Goal: Obtain resource: Download file/media

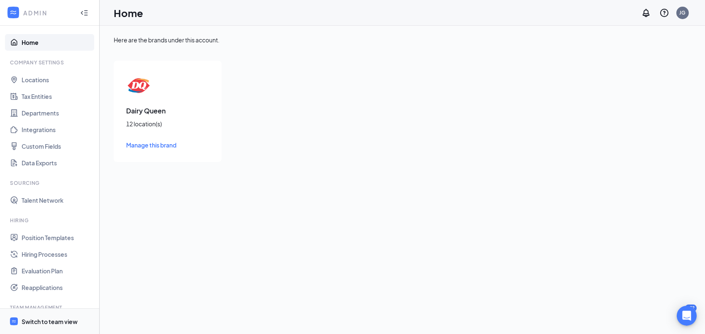
click at [42, 317] on div "Switch to team view" at bounding box center [50, 321] width 56 height 8
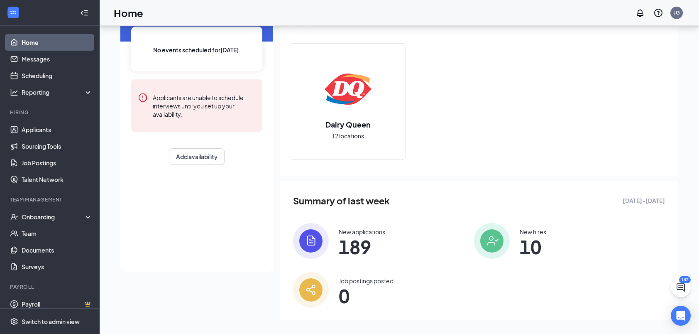
scroll to position [71, 0]
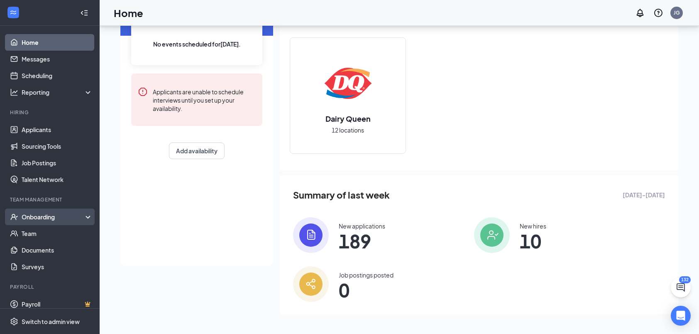
click at [68, 217] on div "Onboarding" at bounding box center [54, 216] width 64 height 8
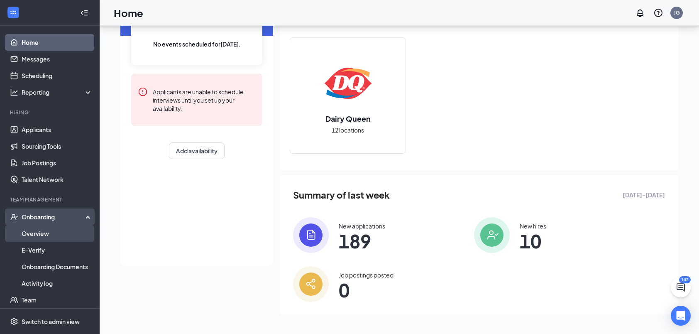
click at [67, 235] on link "Overview" at bounding box center [57, 233] width 71 height 17
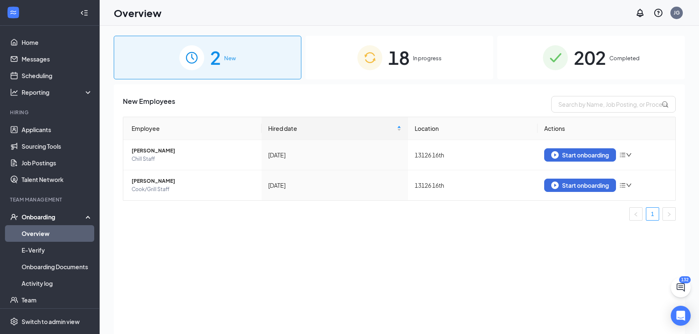
click at [616, 61] on span "Completed" at bounding box center [624, 58] width 30 height 8
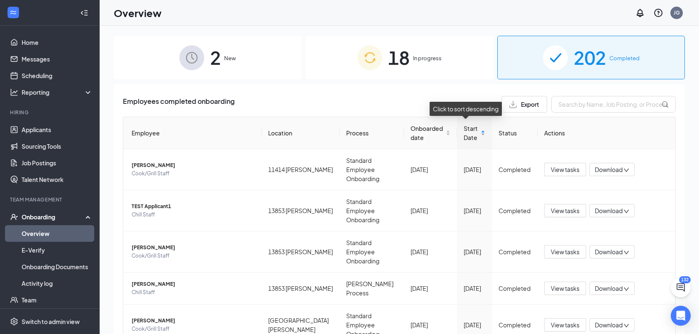
click at [470, 142] on div "Start Date" at bounding box center [474, 133] width 22 height 18
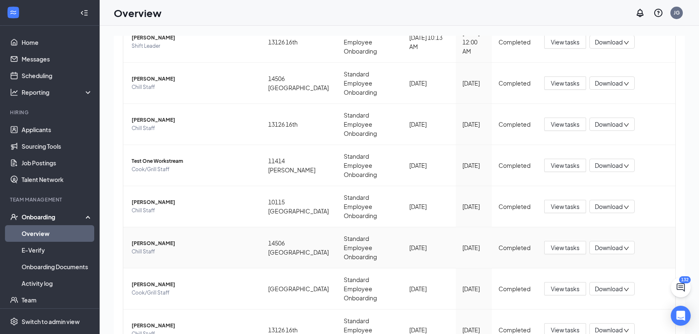
scroll to position [161, 0]
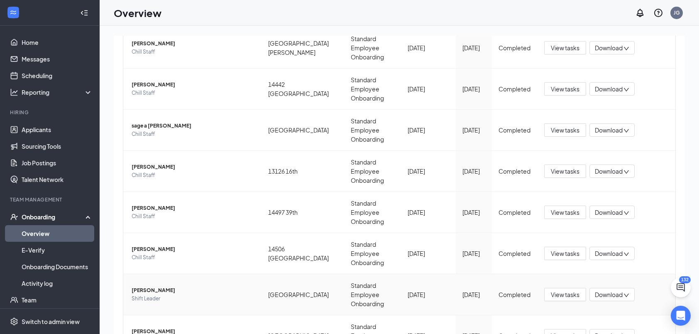
scroll to position [37, 0]
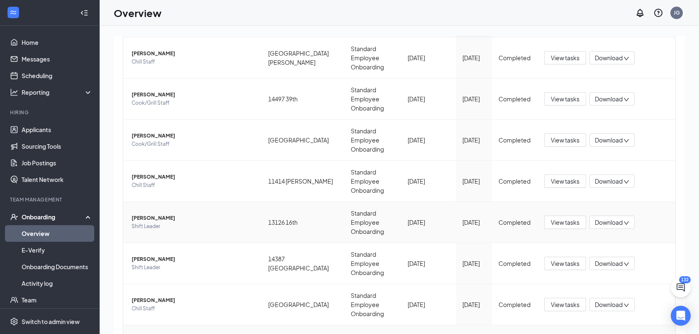
scroll to position [163, 0]
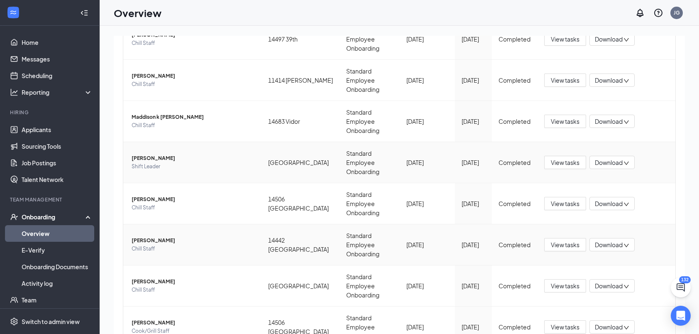
scroll to position [163, 0]
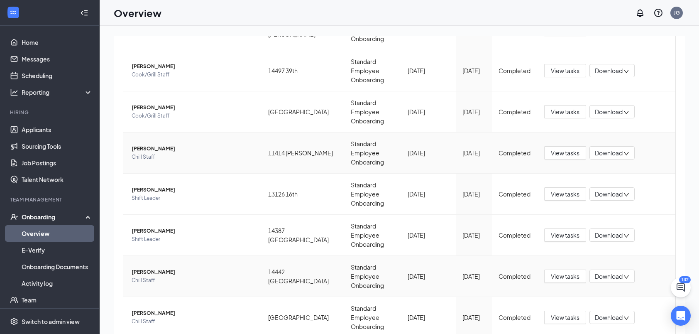
scroll to position [163, 0]
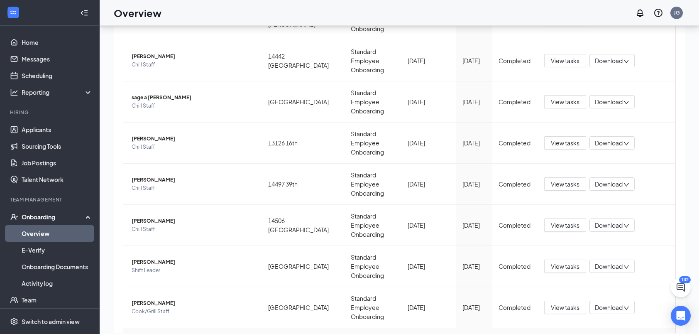
scroll to position [37, 0]
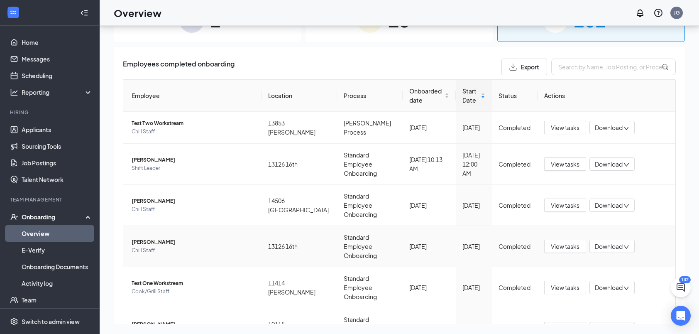
click at [173, 238] on span "[PERSON_NAME]" at bounding box center [192, 242] width 123 height 8
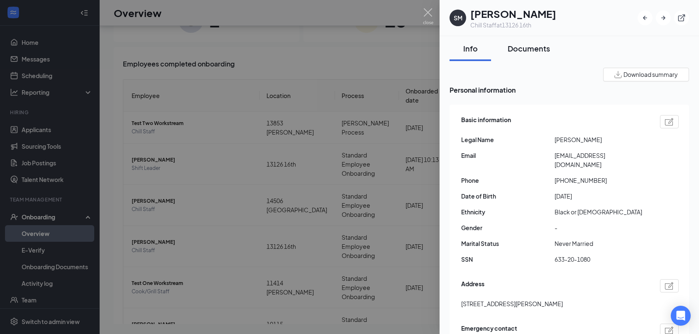
click at [538, 47] on div "Documents" at bounding box center [528, 48] width 42 height 10
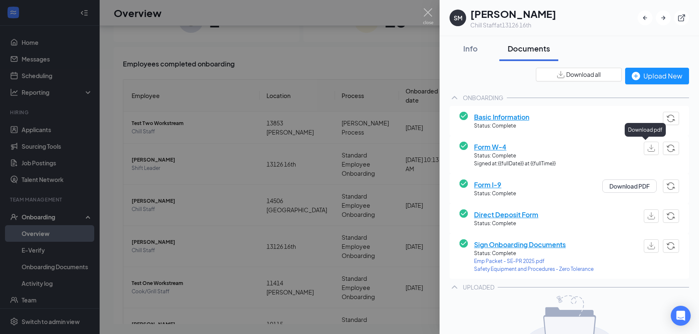
click at [647, 150] on img "button" at bounding box center [650, 147] width 7 height 7
click at [635, 189] on button "Download PDF" at bounding box center [629, 185] width 54 height 13
click at [428, 7] on div at bounding box center [349, 167] width 699 height 334
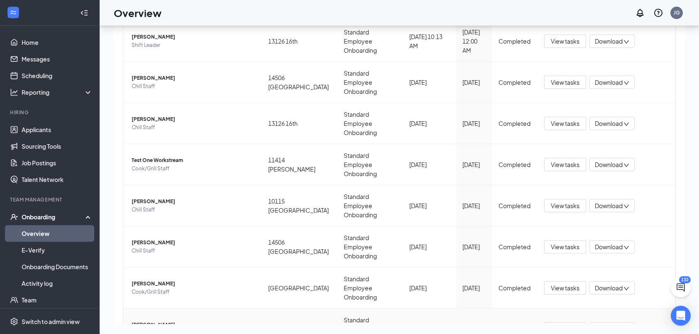
scroll to position [161, 0]
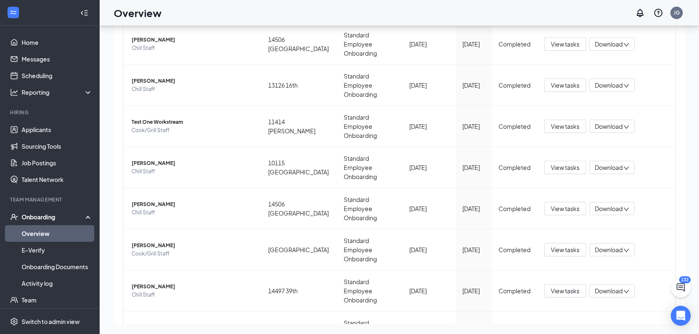
drag, startPoint x: 516, startPoint y: 280, endPoint x: 704, endPoint y: 268, distance: 188.8
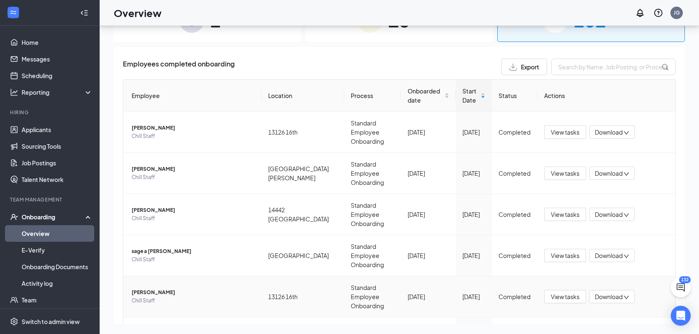
click at [135, 296] on span "Chill Staff" at bounding box center [192, 300] width 123 height 8
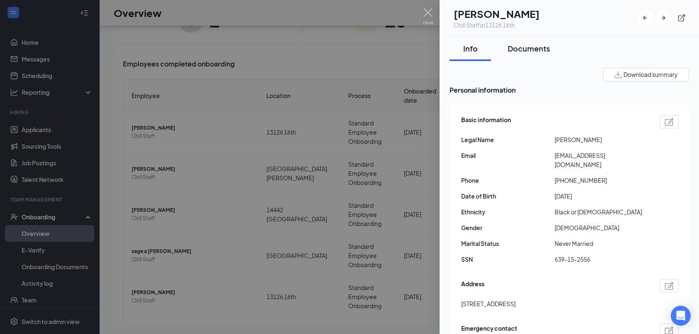
click at [539, 47] on div "Documents" at bounding box center [528, 48] width 42 height 10
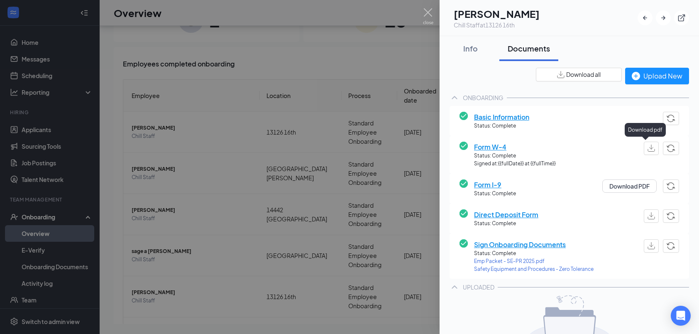
click at [649, 147] on button "button" at bounding box center [650, 147] width 15 height 13
click at [638, 186] on button "Download PDF" at bounding box center [629, 185] width 54 height 13
click at [425, 8] on img at bounding box center [428, 16] width 10 height 16
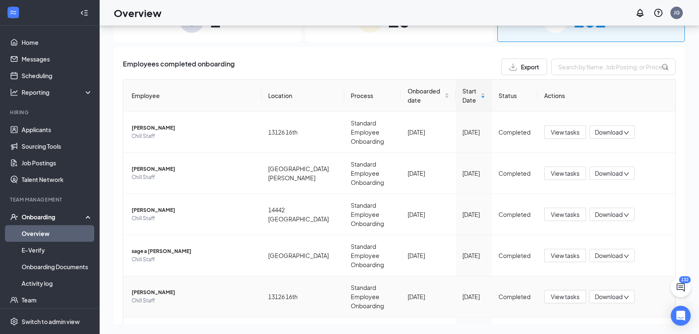
scroll to position [124, 0]
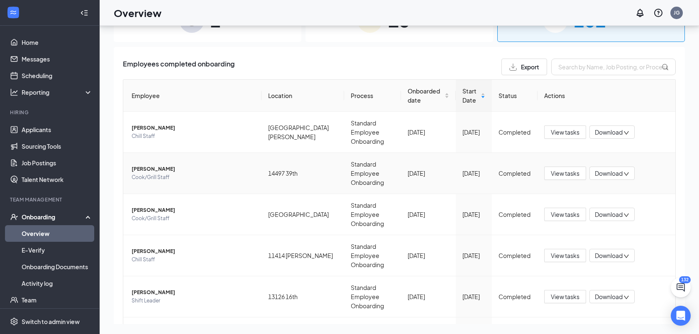
click at [178, 173] on span "Cook/Grill Staff" at bounding box center [192, 177] width 123 height 8
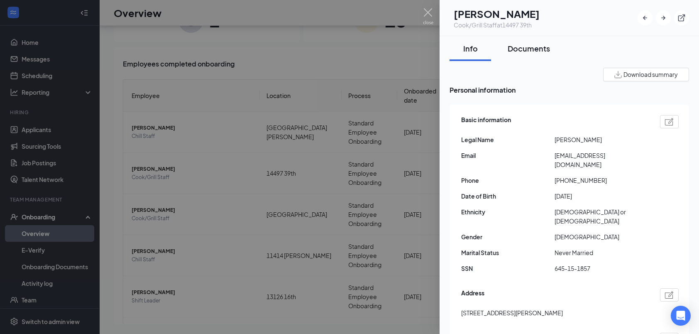
click at [537, 52] on div "Documents" at bounding box center [528, 48] width 42 height 10
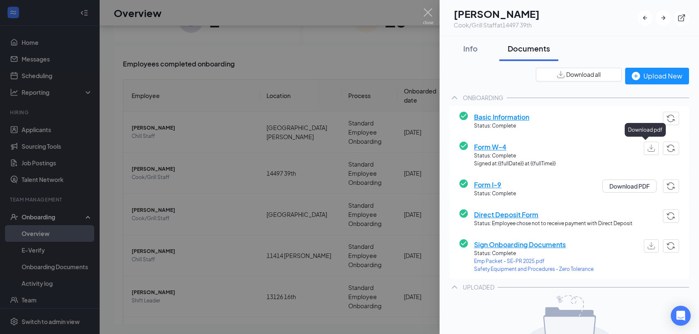
click at [649, 145] on button "button" at bounding box center [650, 147] width 15 height 13
click at [645, 187] on button "Download PDF" at bounding box center [629, 185] width 54 height 13
click at [428, 10] on img at bounding box center [428, 16] width 10 height 16
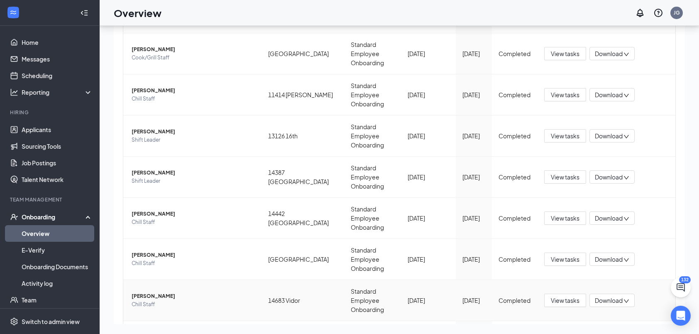
scroll to position [163, 0]
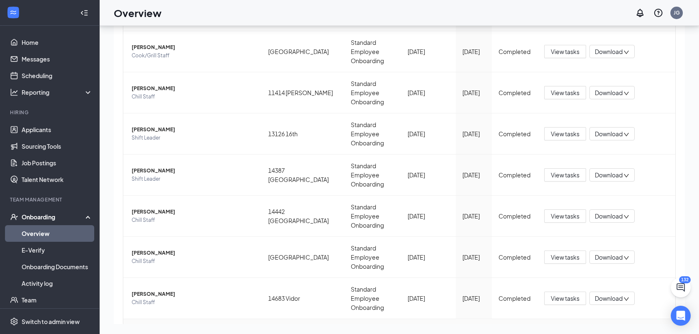
click at [225, 331] on span "[PERSON_NAME]" at bounding box center [192, 335] width 123 height 8
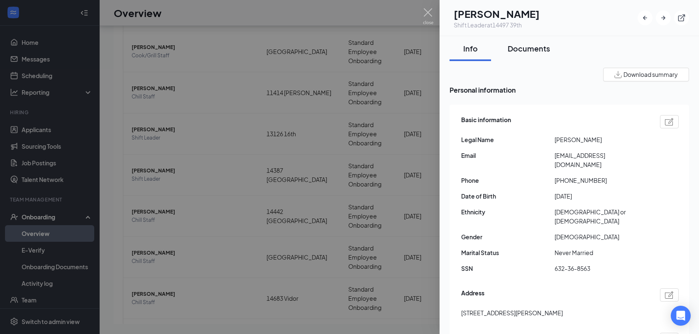
click at [523, 49] on div "Documents" at bounding box center [528, 48] width 42 height 10
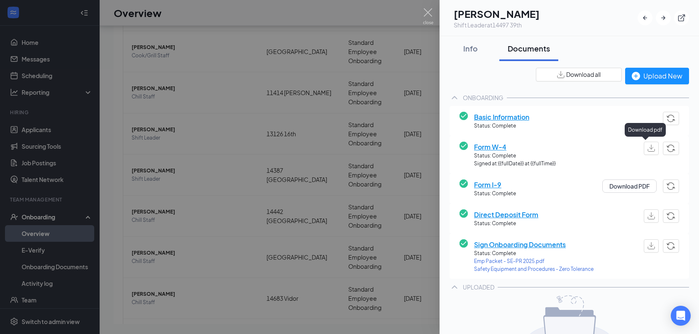
click at [647, 146] on img "button" at bounding box center [650, 147] width 7 height 7
click at [633, 188] on button "Download PDF" at bounding box center [629, 185] width 54 height 13
drag, startPoint x: 431, startPoint y: 10, endPoint x: 413, endPoint y: 1, distance: 19.7
click at [431, 10] on img at bounding box center [428, 16] width 10 height 16
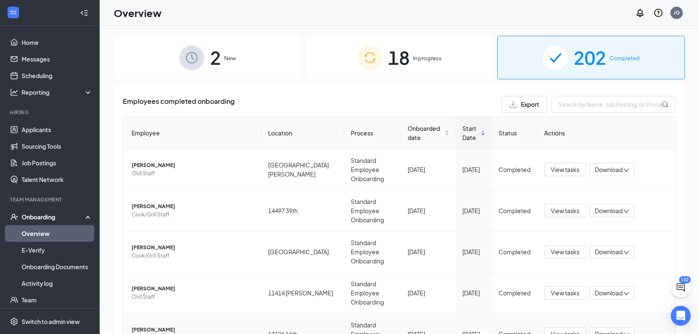
scroll to position [163, 0]
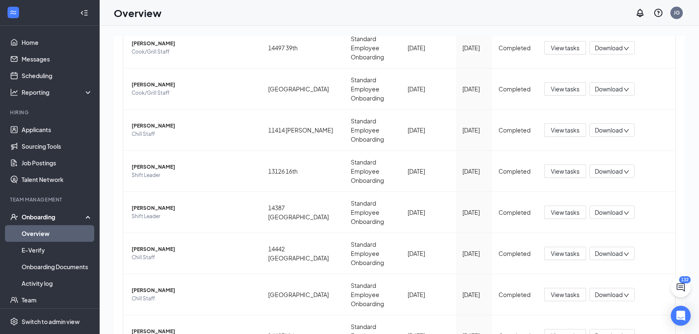
click at [188, 204] on span "[PERSON_NAME]" at bounding box center [192, 208] width 123 height 8
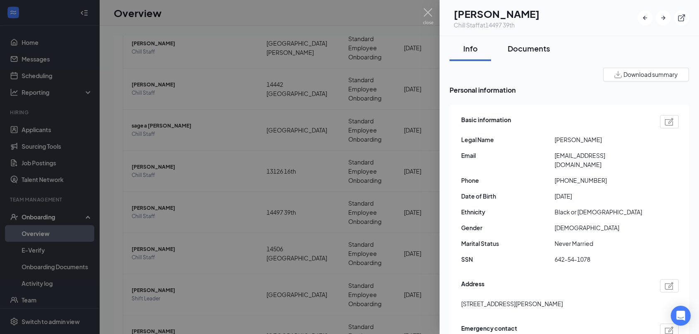
click at [543, 47] on div "Documents" at bounding box center [528, 48] width 42 height 10
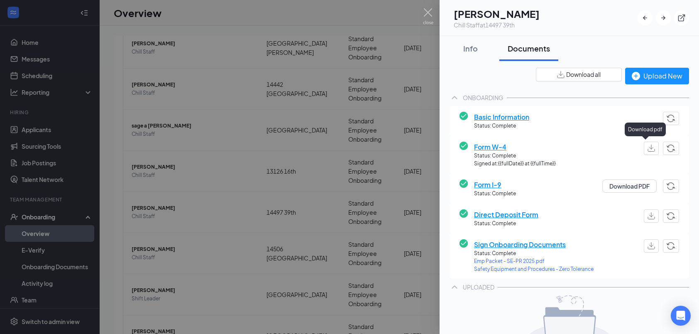
click at [647, 144] on button "button" at bounding box center [650, 147] width 15 height 13
click at [630, 181] on button "Download PDF" at bounding box center [629, 185] width 54 height 13
click at [428, 8] on img at bounding box center [428, 16] width 10 height 16
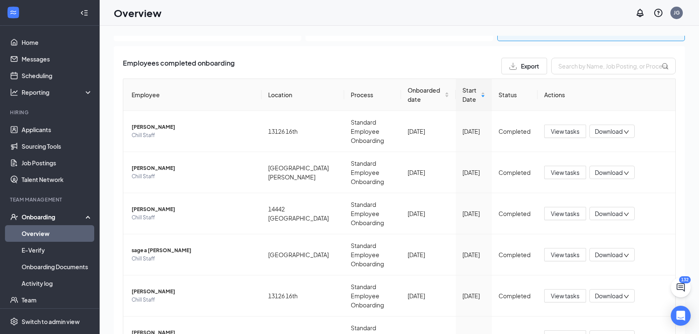
scroll to position [163, 0]
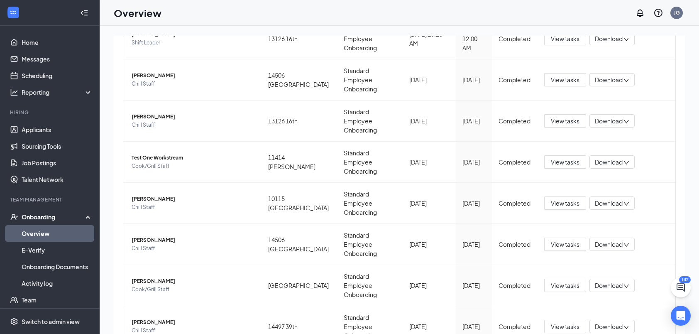
scroll to position [161, 0]
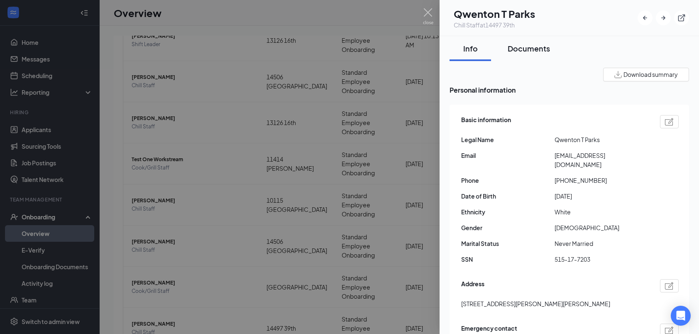
click at [536, 51] on div "Documents" at bounding box center [528, 48] width 42 height 10
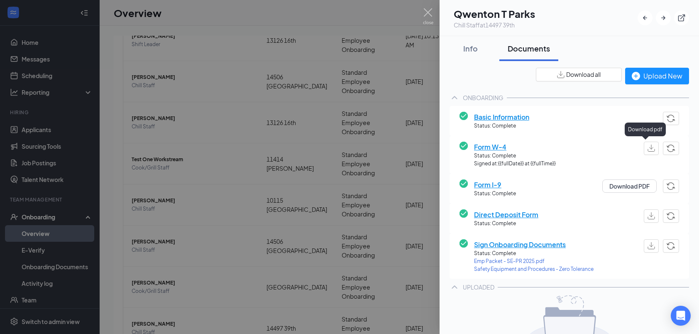
click at [649, 148] on button "button" at bounding box center [650, 147] width 15 height 13
click at [627, 183] on button "Download PDF" at bounding box center [629, 185] width 54 height 13
click at [429, 10] on img at bounding box center [428, 16] width 10 height 16
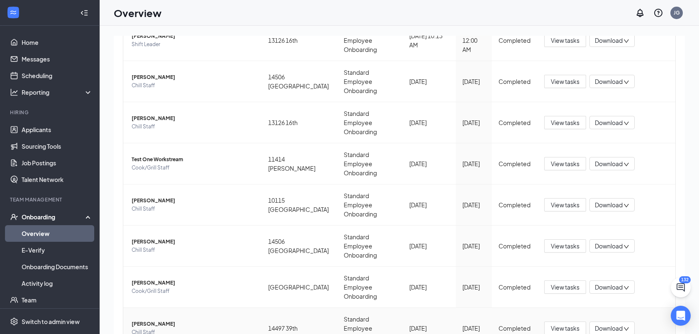
click at [217, 328] on span "Chill Staff" at bounding box center [192, 332] width 123 height 8
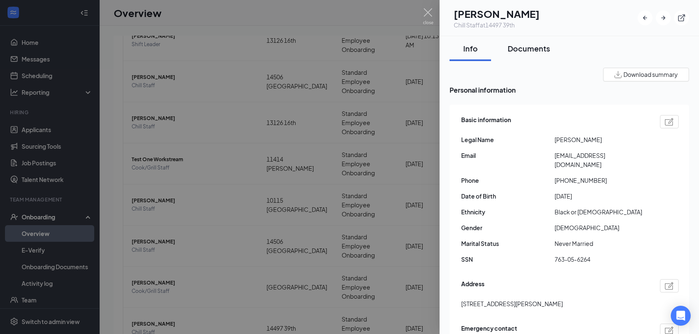
click at [532, 49] on div "Documents" at bounding box center [528, 48] width 42 height 10
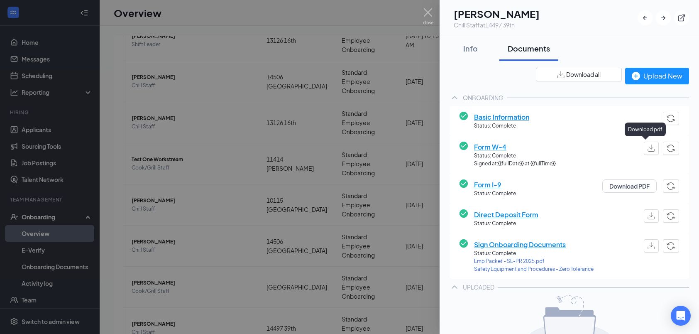
click at [647, 144] on img "button" at bounding box center [650, 147] width 7 height 7
click at [642, 187] on button "Download PDF" at bounding box center [629, 185] width 54 height 13
click at [429, 12] on img at bounding box center [428, 16] width 10 height 16
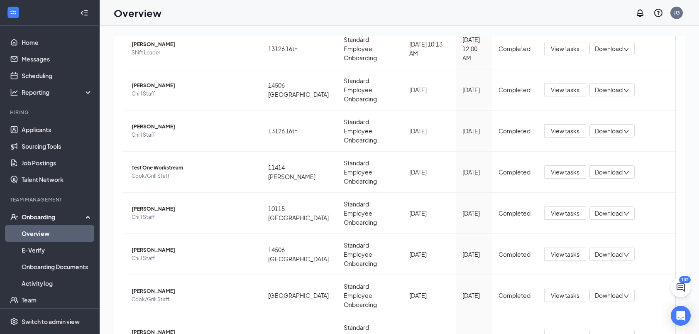
scroll to position [161, 0]
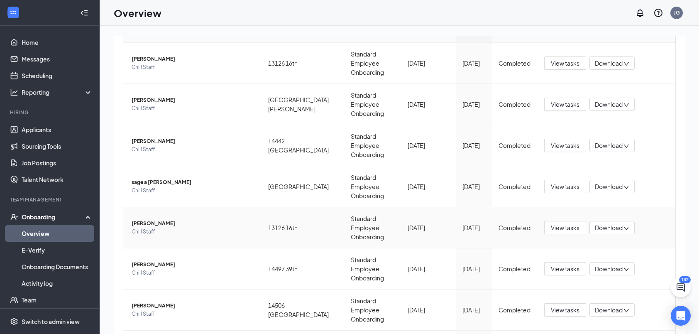
scroll to position [161, 0]
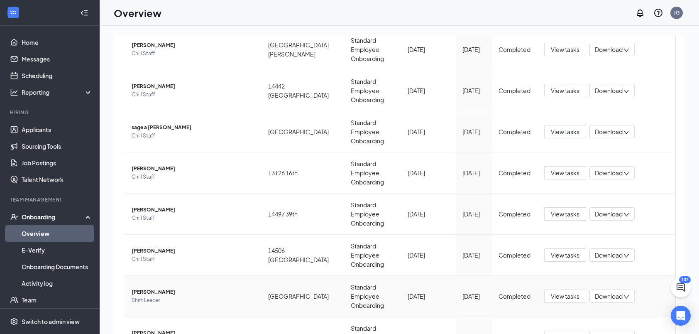
click at [212, 287] on span "[PERSON_NAME]" at bounding box center [192, 291] width 123 height 8
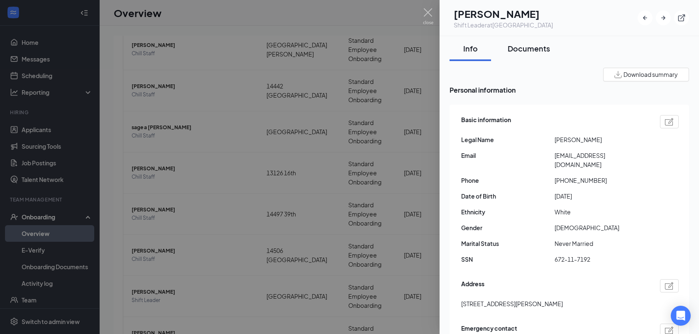
click at [533, 49] on div "Documents" at bounding box center [528, 48] width 42 height 10
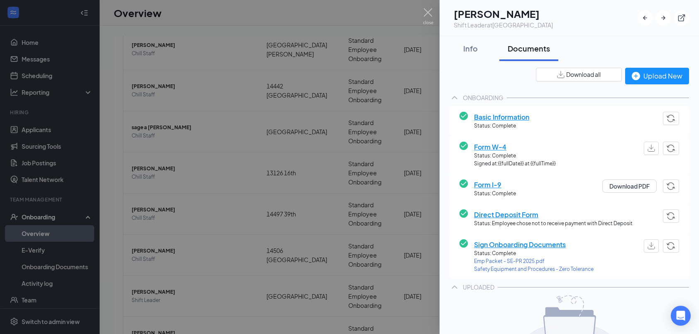
click at [643, 150] on button "button" at bounding box center [650, 147] width 15 height 13
click at [633, 190] on button "Download PDF" at bounding box center [629, 185] width 54 height 13
click at [426, 10] on img at bounding box center [428, 16] width 10 height 16
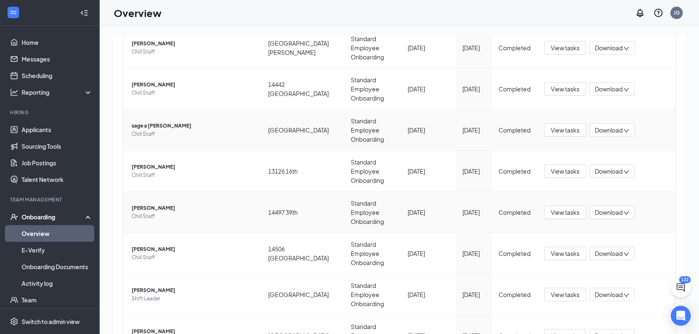
scroll to position [163, 0]
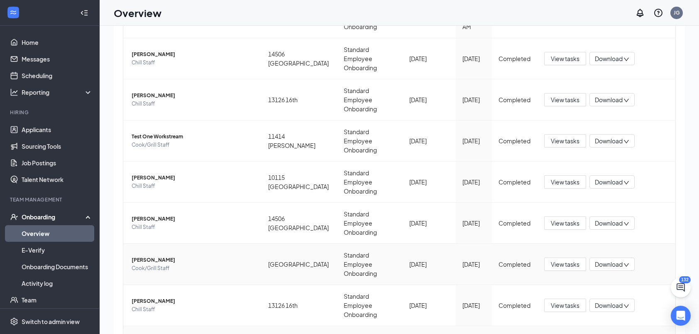
scroll to position [37, 0]
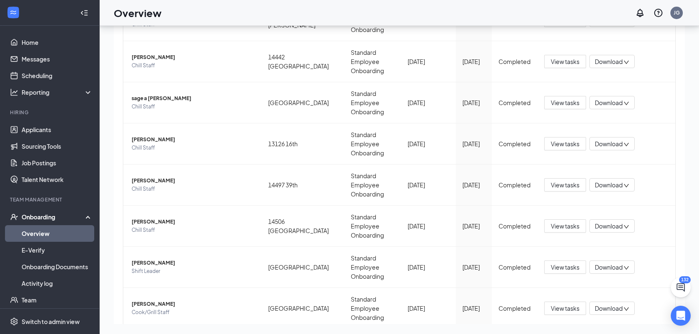
scroll to position [161, 0]
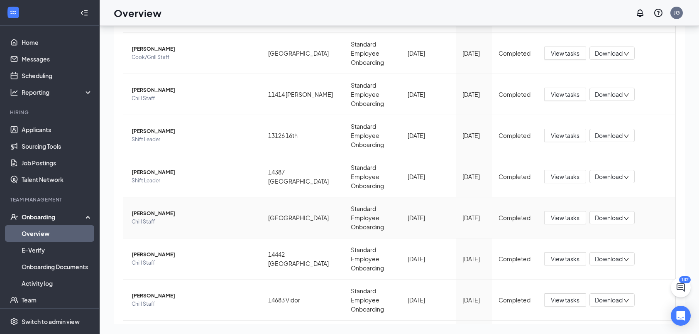
click at [166, 217] on span "Chill Staff" at bounding box center [192, 221] width 123 height 8
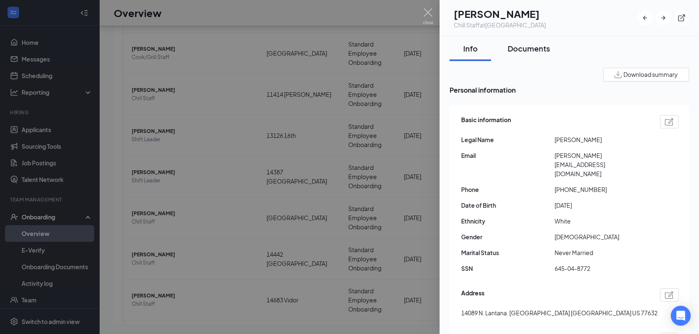
click at [546, 51] on div "Documents" at bounding box center [528, 48] width 42 height 10
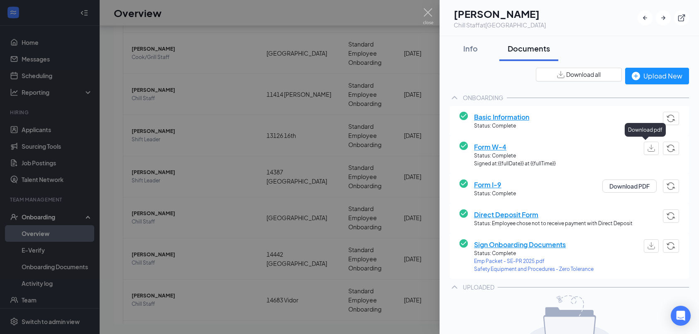
click at [650, 147] on button "button" at bounding box center [650, 147] width 15 height 13
click at [638, 191] on button "Download PDF" at bounding box center [629, 185] width 54 height 13
click at [428, 7] on div at bounding box center [349, 167] width 699 height 334
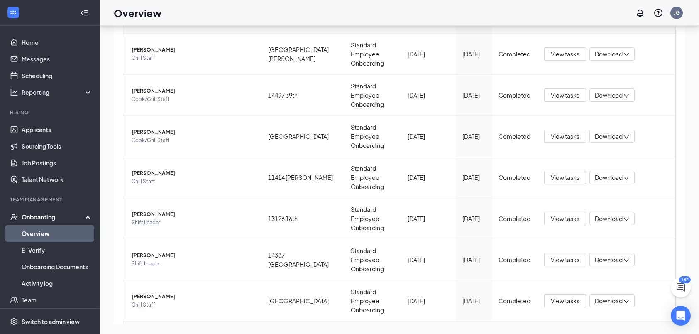
scroll to position [163, 0]
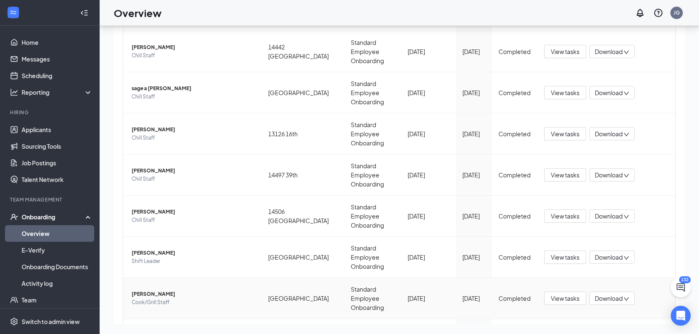
click at [174, 298] on span "Cook/Grill Staff" at bounding box center [192, 302] width 123 height 8
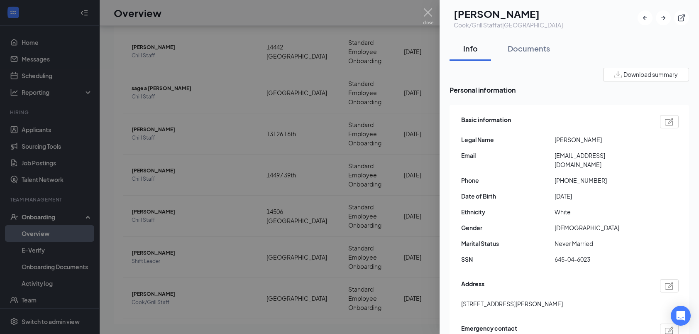
drag, startPoint x: 174, startPoint y: 223, endPoint x: 197, endPoint y: 300, distance: 80.6
click at [197, 300] on div at bounding box center [349, 167] width 699 height 334
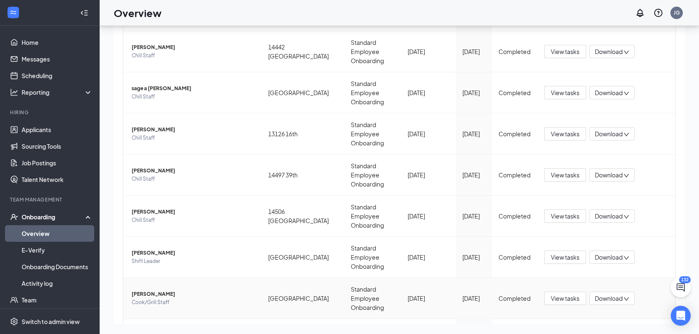
click at [186, 290] on span "[PERSON_NAME]" at bounding box center [192, 294] width 123 height 8
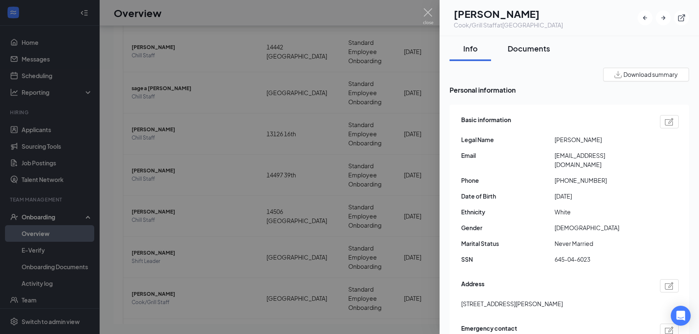
drag, startPoint x: 533, startPoint y: 44, endPoint x: 538, endPoint y: 43, distance: 5.6
click at [533, 44] on div "Documents" at bounding box center [528, 48] width 42 height 10
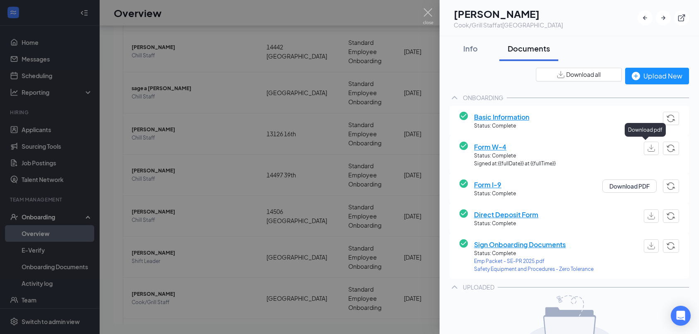
click at [647, 146] on img "button" at bounding box center [650, 147] width 7 height 7
click at [608, 184] on button "Download PDF" at bounding box center [629, 185] width 54 height 13
click at [466, 52] on div "Info" at bounding box center [470, 48] width 25 height 10
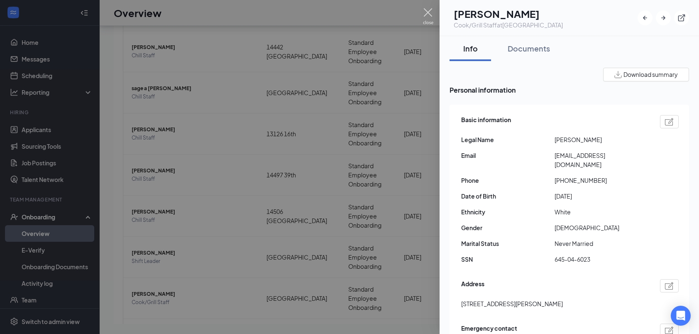
click at [431, 8] on div at bounding box center [349, 167] width 699 height 334
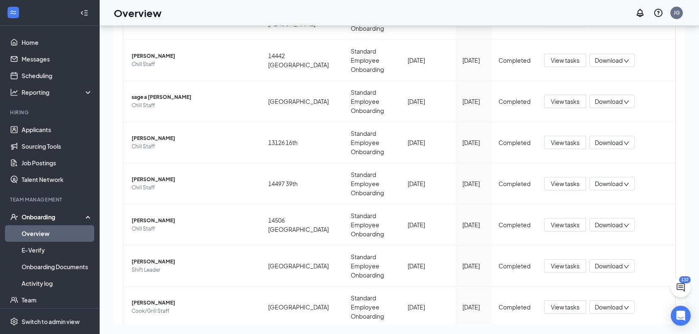
scroll to position [163, 0]
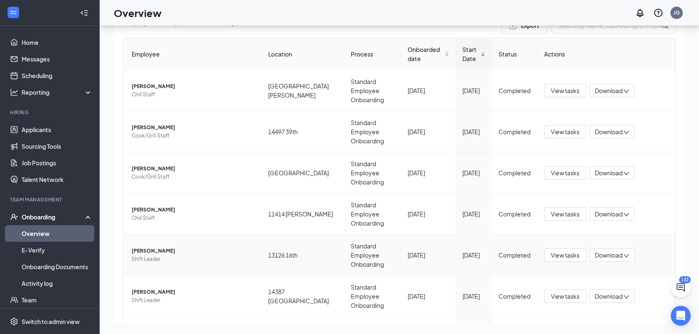
scroll to position [163, 0]
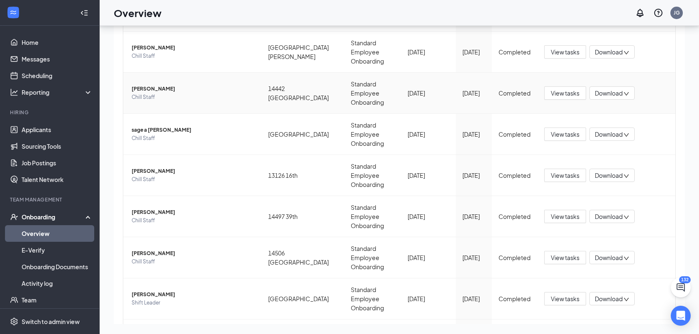
click at [185, 85] on span "[PERSON_NAME]" at bounding box center [192, 89] width 123 height 8
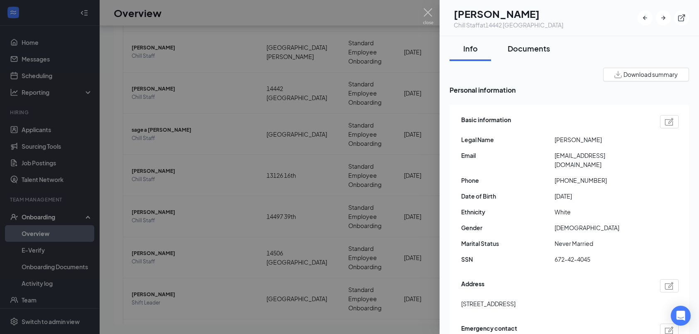
click at [540, 44] on div "Documents" at bounding box center [528, 48] width 42 height 10
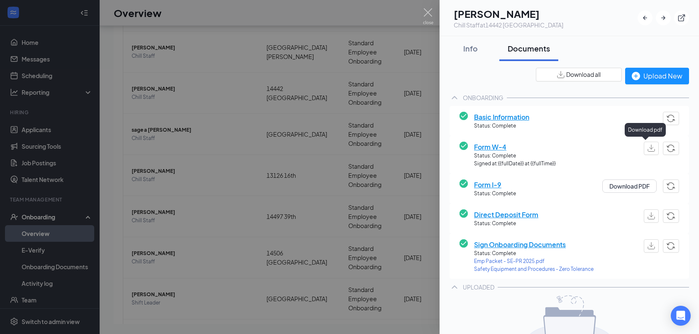
click at [649, 149] on button "button" at bounding box center [650, 147] width 15 height 13
click at [631, 186] on button "Download PDF" at bounding box center [629, 185] width 54 height 13
click at [428, 11] on img at bounding box center [428, 16] width 10 height 16
